Goal: Task Accomplishment & Management: Use online tool/utility

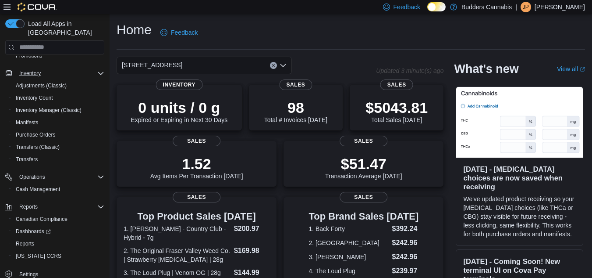
scroll to position [48, 0]
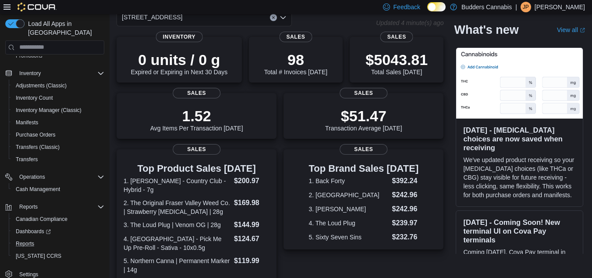
click at [25, 237] on button "Reports" at bounding box center [58, 243] width 99 height 12
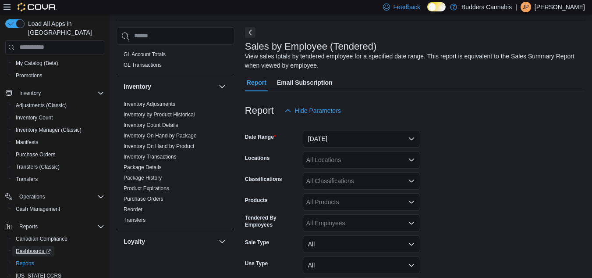
scroll to position [251, 0]
drag, startPoint x: 160, startPoint y: 186, endPoint x: 162, endPoint y: 156, distance: 29.9
click at [135, 145] on link "Inventory On Hand by Product" at bounding box center [159, 145] width 71 height 6
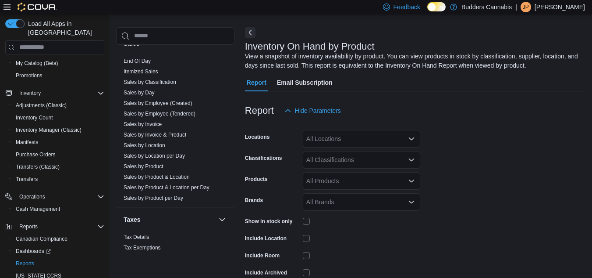
scroll to position [623, 0]
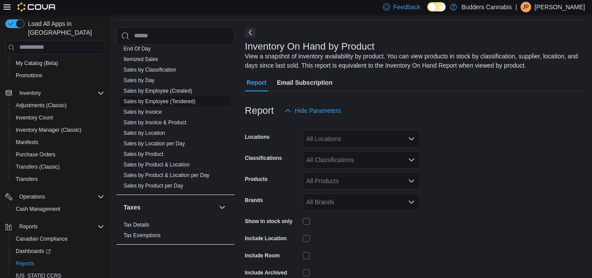
click at [169, 103] on link "Sales by Employee (Tendered)" at bounding box center [160, 101] width 72 height 6
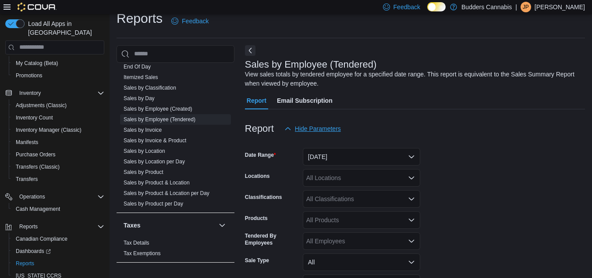
scroll to position [29, 0]
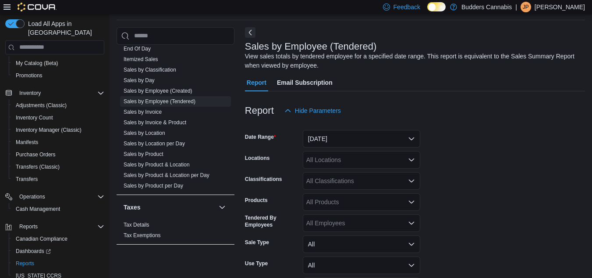
click at [318, 128] on div at bounding box center [415, 124] width 340 height 11
click at [324, 140] on button "[DATE]" at bounding box center [362, 139] width 118 height 18
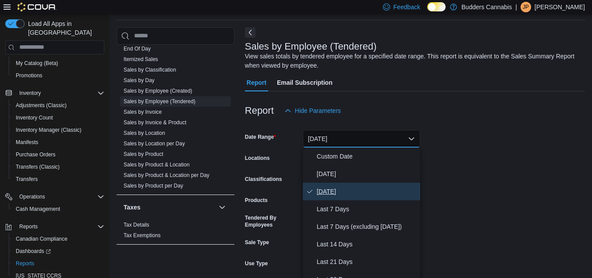
scroll to position [31, 0]
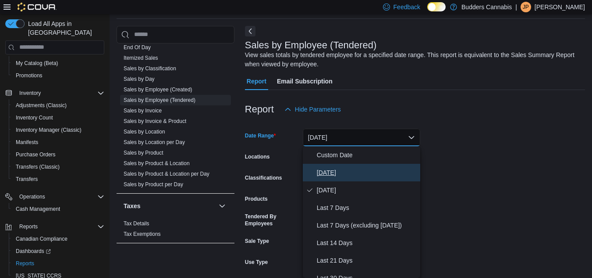
click at [343, 167] on span "[DATE]" at bounding box center [367, 172] width 100 height 11
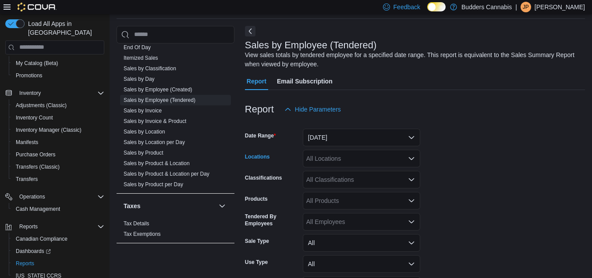
click at [353, 162] on div "All Locations" at bounding box center [362, 159] width 118 height 18
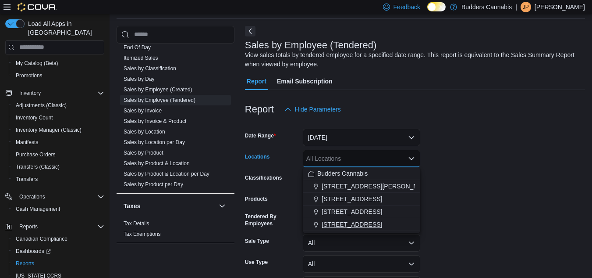
click at [346, 222] on span "[STREET_ADDRESS]" at bounding box center [352, 224] width 61 height 9
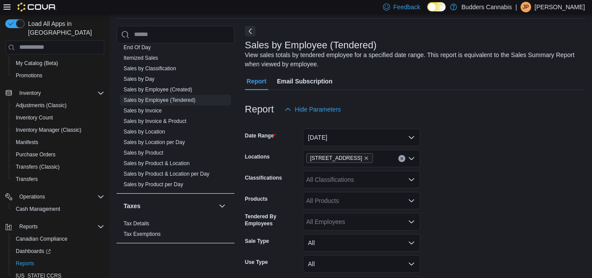
drag, startPoint x: 461, startPoint y: 184, endPoint x: 510, endPoint y: 203, distance: 53.0
click at [510, 203] on form "Date Range [DATE] Locations [STREET_ADDRESS] Classifications All Classification…" at bounding box center [415, 218] width 340 height 200
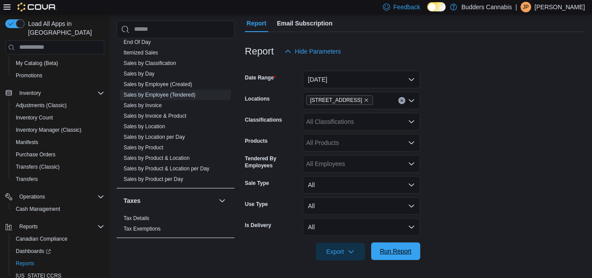
click at [416, 254] on button "Run Report" at bounding box center [395, 251] width 49 height 18
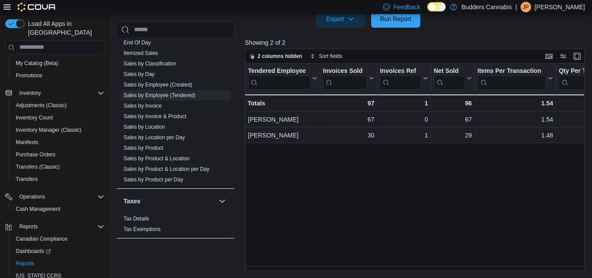
click at [327, 217] on div "Tendered Employee Click to view column header actions Invoices Sold Click to vi…" at bounding box center [416, 167] width 343 height 207
click at [84, 72] on div "Promotions" at bounding box center [58, 75] width 92 height 11
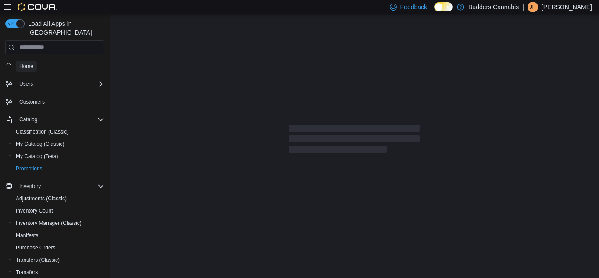
click at [32, 63] on span "Home" at bounding box center [26, 66] width 14 height 7
